Goal: Transaction & Acquisition: Subscribe to service/newsletter

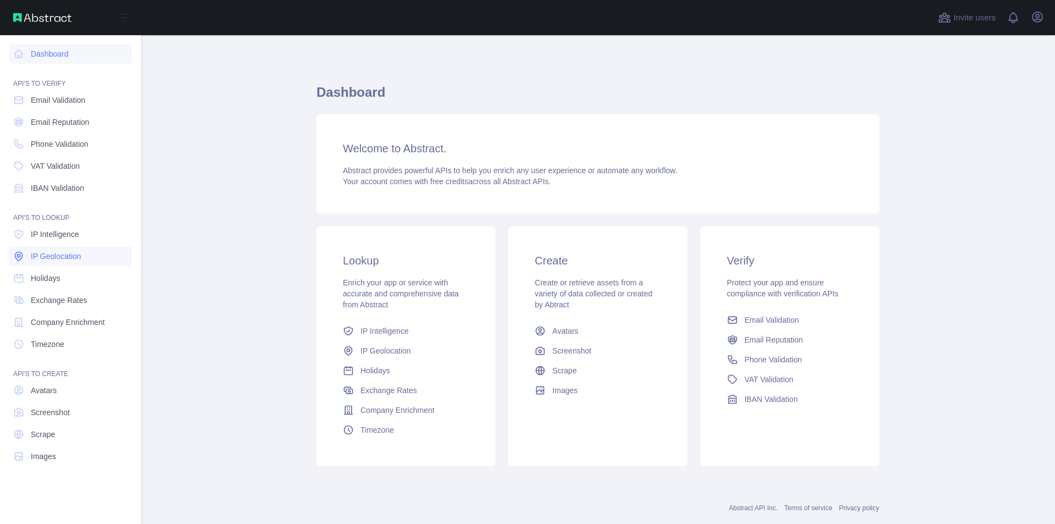
click at [78, 252] on span "IP Geolocation" at bounding box center [56, 256] width 51 height 11
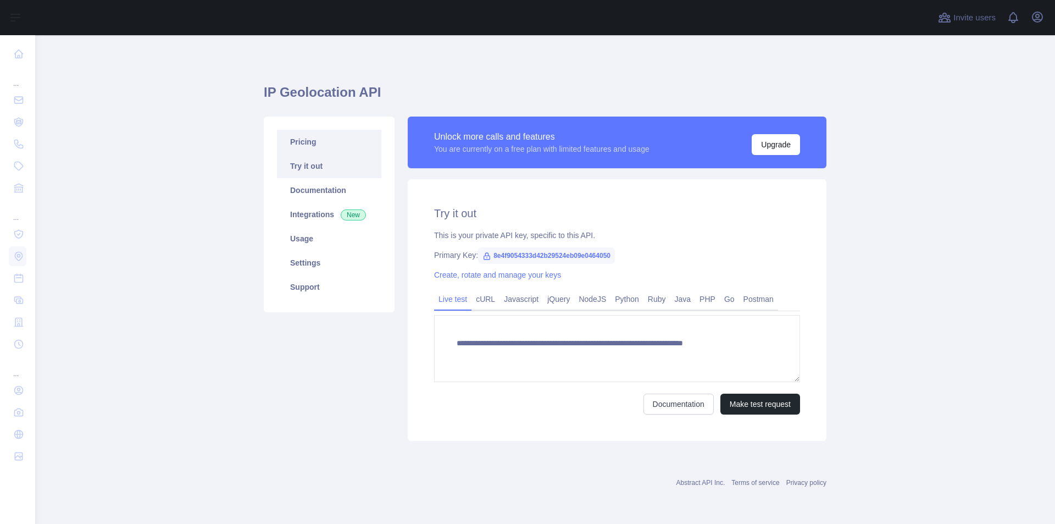
click at [307, 147] on link "Pricing" at bounding box center [329, 142] width 104 height 24
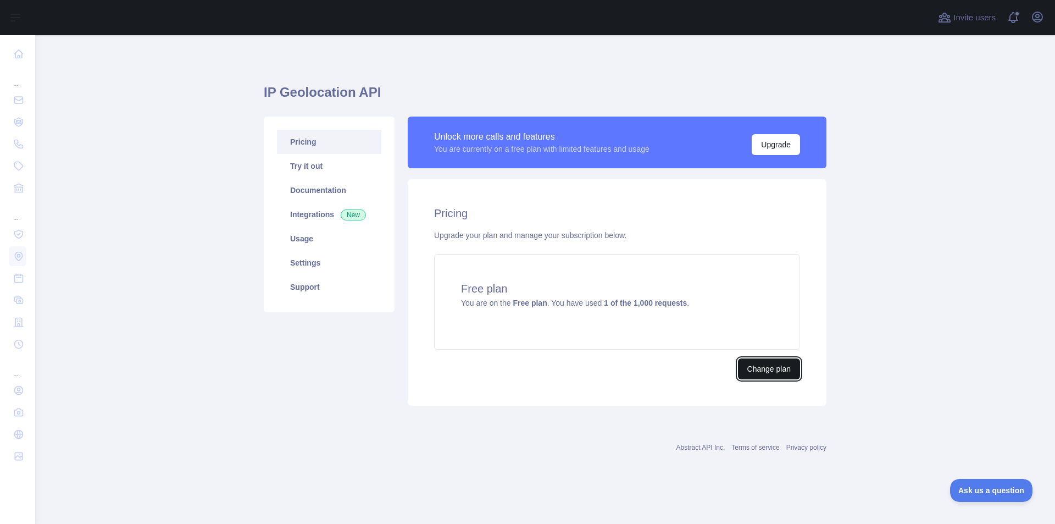
click at [754, 369] on button "Change plan" at bounding box center [769, 368] width 62 height 21
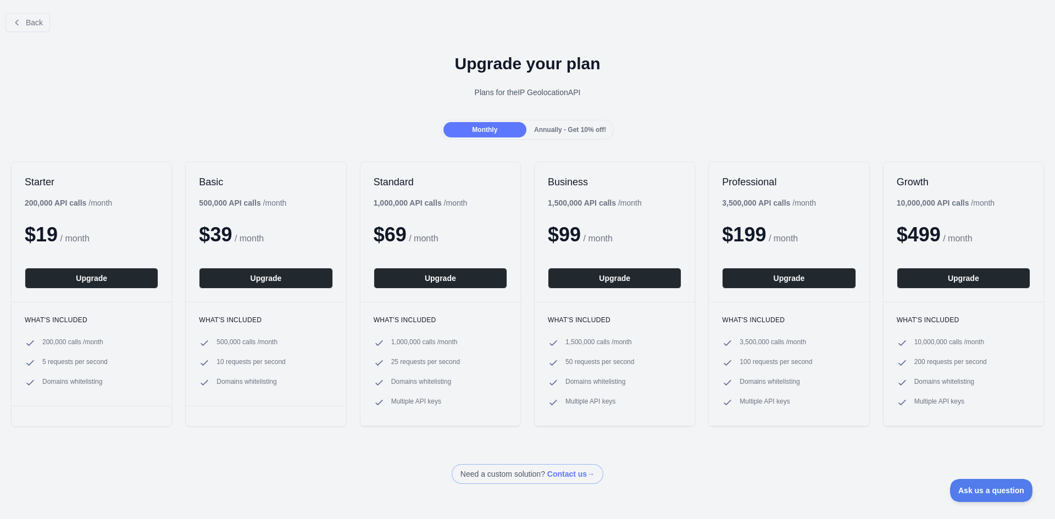
click at [223, 238] on span "$ 39" at bounding box center [215, 234] width 33 height 23
drag, startPoint x: 271, startPoint y: 241, endPoint x: 190, endPoint y: 230, distance: 81.6
click at [190, 230] on div "Basic 500,000 API calls / month $ 39 / month Upgrade" at bounding box center [266, 232] width 160 height 140
drag, startPoint x: 89, startPoint y: 235, endPoint x: 2, endPoint y: 226, distance: 87.4
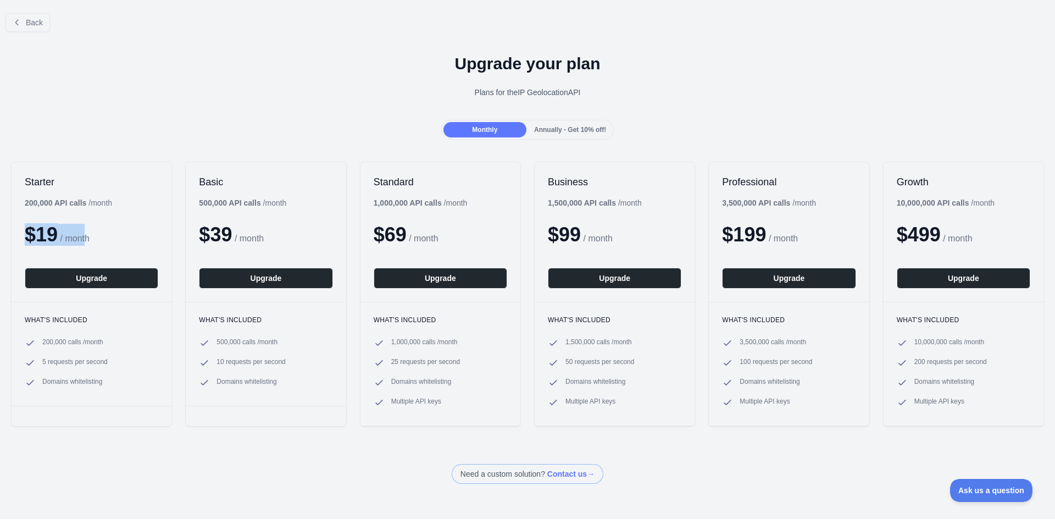
click at [2, 226] on div "Starter 200,000 API calls / month $ 19 / month Upgrade What's included 200,000 …" at bounding box center [527, 294] width 1055 height 287
click at [118, 202] on div "Starter 200,000 API calls / month $ 19 / month Upgrade" at bounding box center [92, 232] width 160 height 140
drag, startPoint x: 135, startPoint y: 210, endPoint x: 30, endPoint y: 196, distance: 105.4
click at [30, 196] on div "Starter 200,000 API calls / month $ 19 / month Upgrade" at bounding box center [92, 232] width 160 height 140
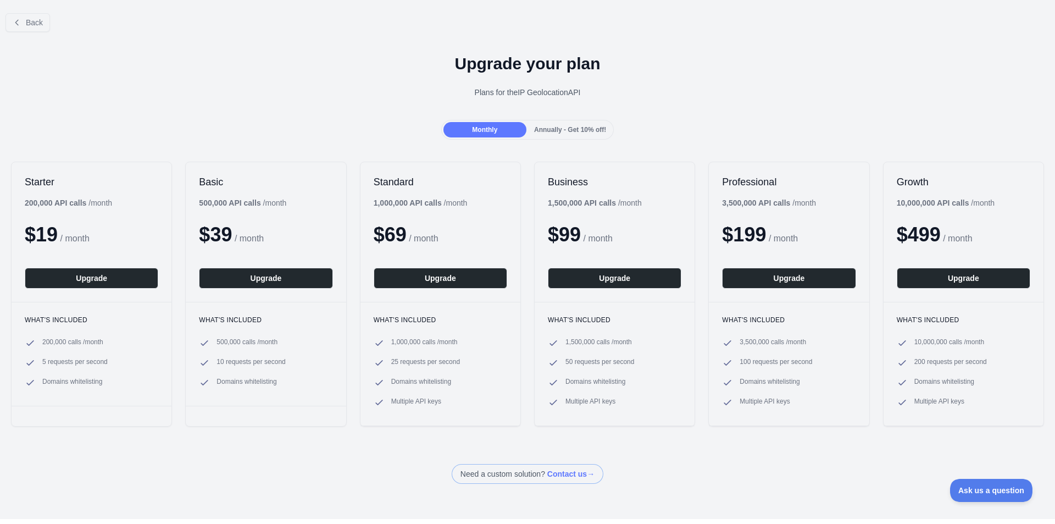
click at [50, 200] on b "200,000 API calls" at bounding box center [56, 202] width 62 height 9
click at [93, 196] on div "Starter 200,000 API calls / month $ 19 / month Upgrade" at bounding box center [92, 232] width 160 height 140
click at [94, 196] on div "Starter 200,000 API calls / month $ 19 / month Upgrade" at bounding box center [92, 232] width 160 height 140
click at [100, 201] on div "200,000 API calls / month" at bounding box center [68, 202] width 87 height 11
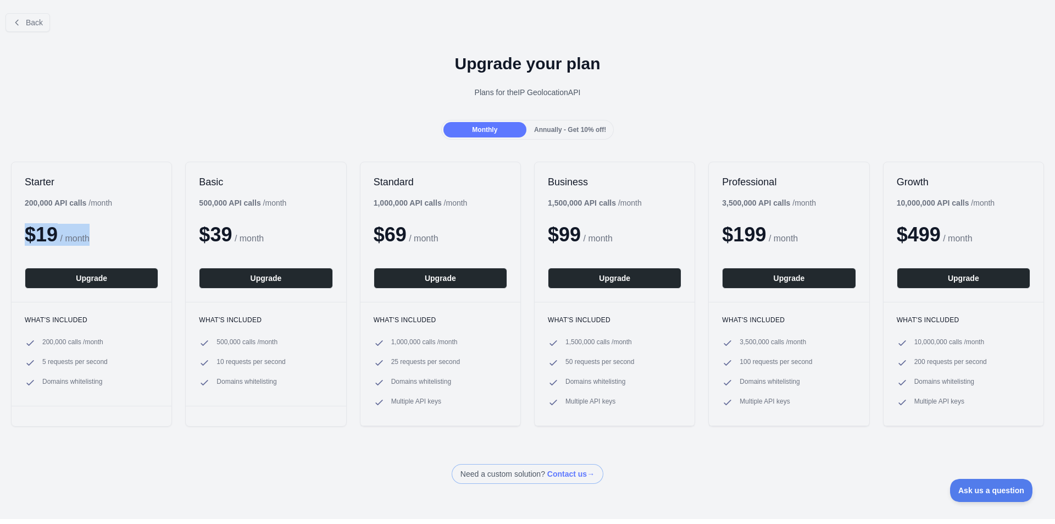
drag, startPoint x: 101, startPoint y: 231, endPoint x: 24, endPoint y: 225, distance: 77.2
click at [24, 225] on div "Starter 200,000 API calls / month $ 19 / month Upgrade" at bounding box center [92, 232] width 160 height 140
click at [570, 125] on div "Annually - Get 10% off!" at bounding box center [570, 129] width 83 height 15
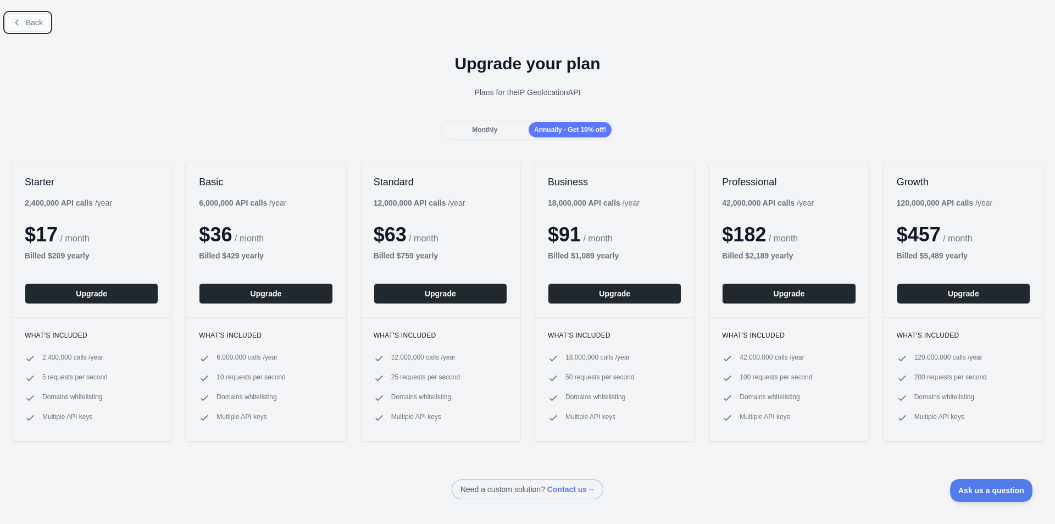
click at [48, 19] on button "Back" at bounding box center [27, 22] width 45 height 19
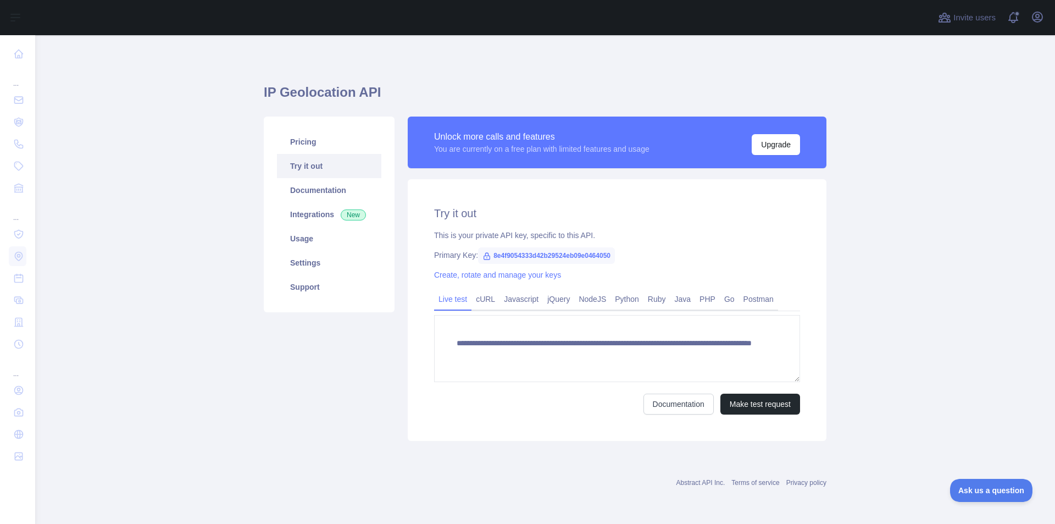
click at [704, 81] on div "**********" at bounding box center [545, 259] width 563 height 395
